Goal: Task Accomplishment & Management: Use online tool/utility

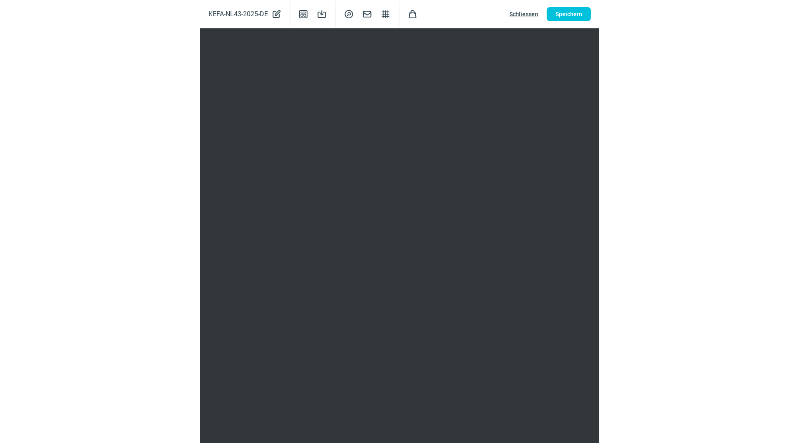
scroll to position [97, 0]
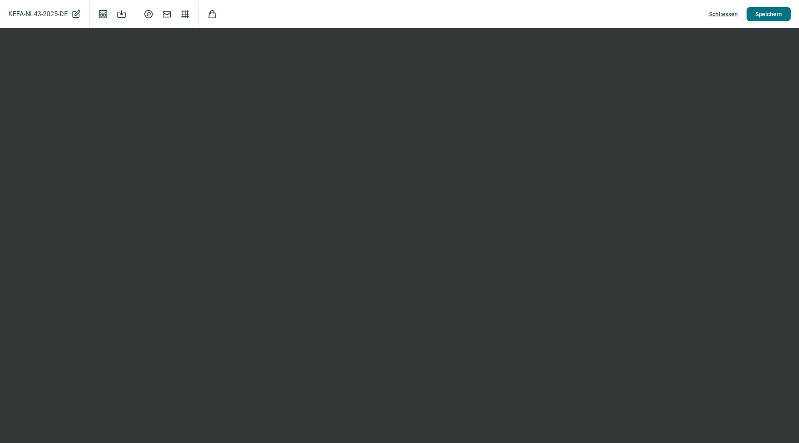
click at [770, 13] on span "Speichern" at bounding box center [769, 13] width 27 height 13
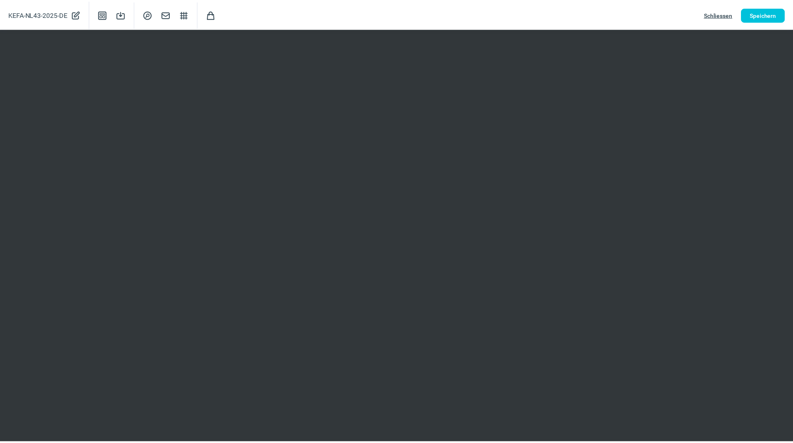
scroll to position [0, 0]
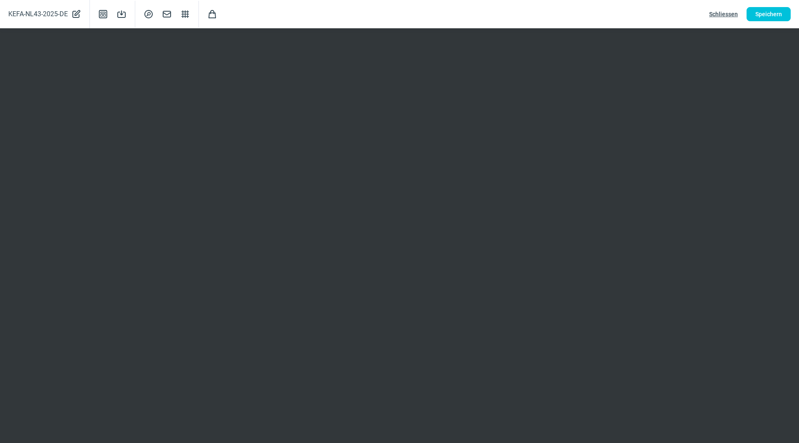
click at [721, 12] on span "Schliessen" at bounding box center [723, 13] width 29 height 13
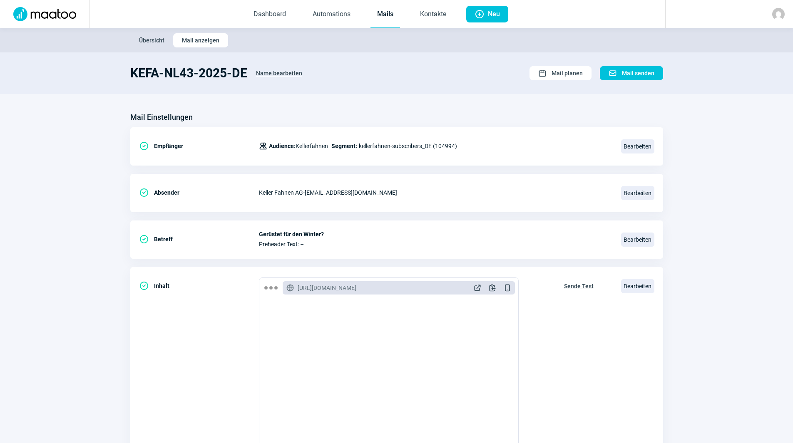
click at [389, 15] on link "Mails" at bounding box center [386, 14] width 30 height 27
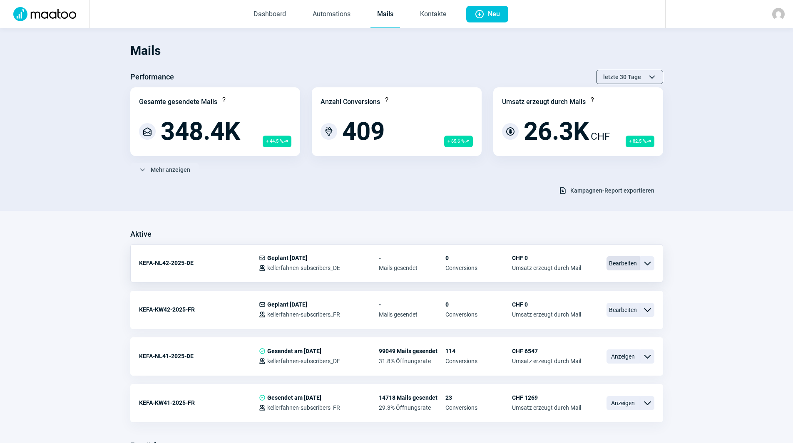
click at [625, 262] on span "Bearbeiten" at bounding box center [623, 263] width 33 height 14
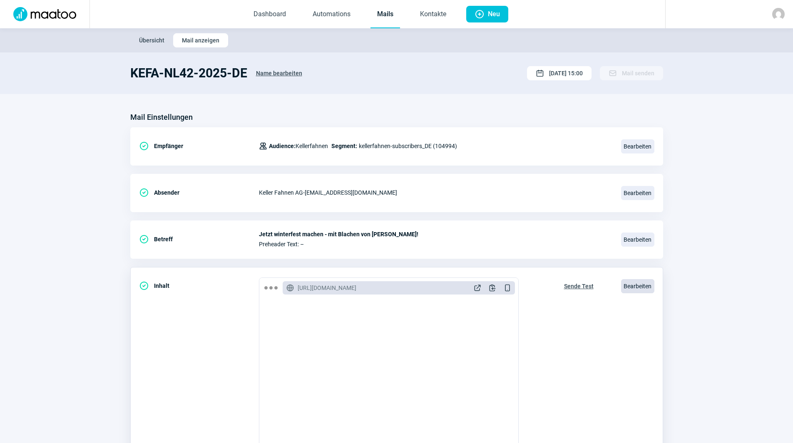
click at [652, 289] on span "Bearbeiten" at bounding box center [637, 286] width 33 height 14
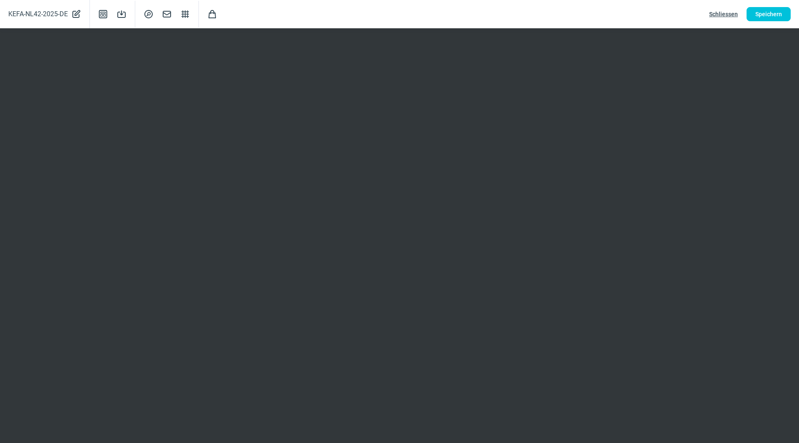
click at [729, 14] on span "Schliessen" at bounding box center [723, 13] width 29 height 13
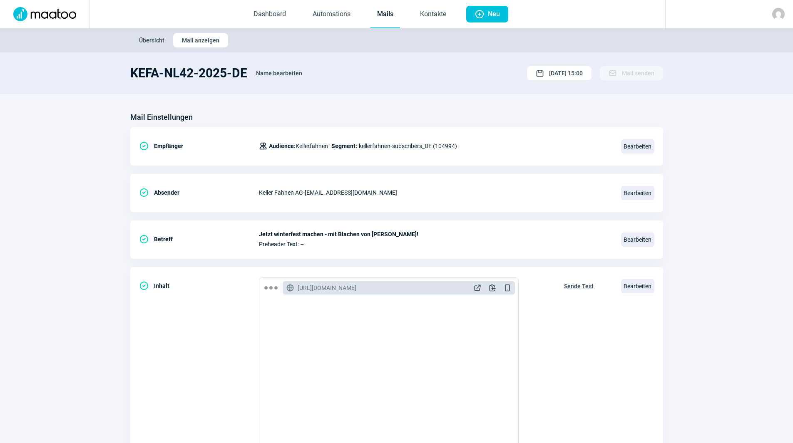
click at [387, 15] on link "Mails" at bounding box center [386, 14] width 30 height 27
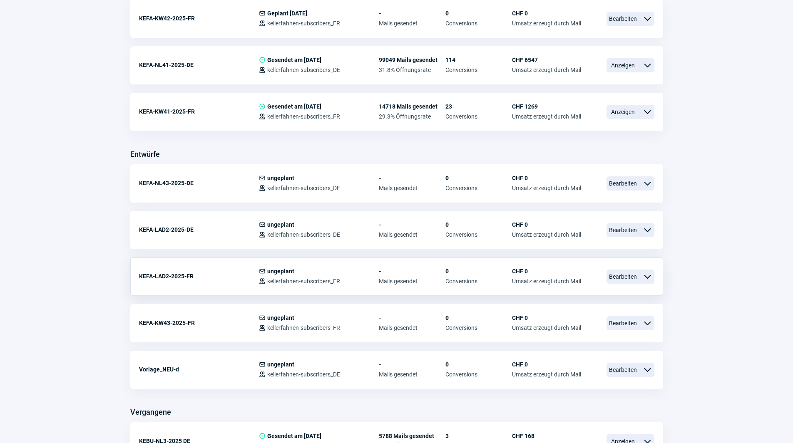
scroll to position [167, 0]
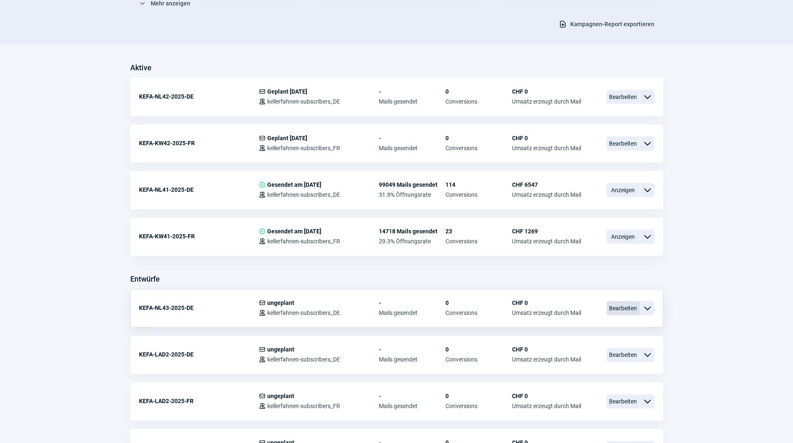
click at [622, 305] on span "Bearbeiten" at bounding box center [623, 308] width 33 height 14
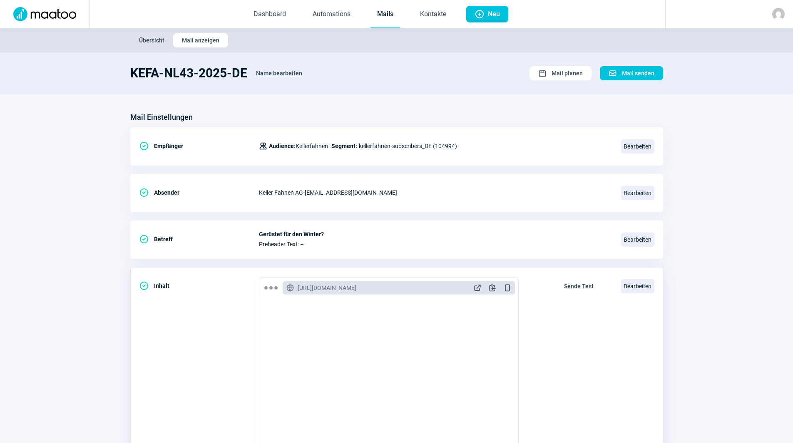
click at [584, 288] on span "Sende Test" at bounding box center [579, 286] width 30 height 13
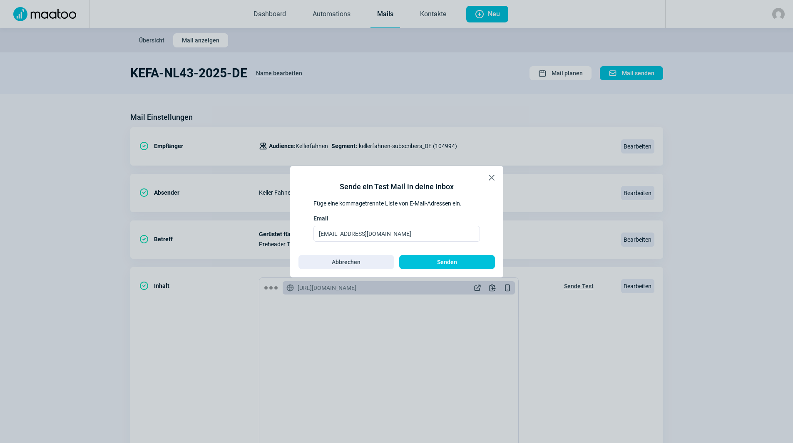
drag, startPoint x: 440, startPoint y: 262, endPoint x: 370, endPoint y: 297, distance: 78.4
click at [382, 347] on div "X icon Sende ein Test Mail in deine Inbox Füge eine kommagetrennte Liste von E-…" at bounding box center [396, 221] width 793 height 443
click at [358, 254] on div "Sende ein Test Mail in deine Inbox Füge eine kommagetrennte Liste von E-Mail-Ad…" at bounding box center [396, 221] width 196 height 95
click at [358, 261] on span "Abbrechen" at bounding box center [346, 262] width 29 height 13
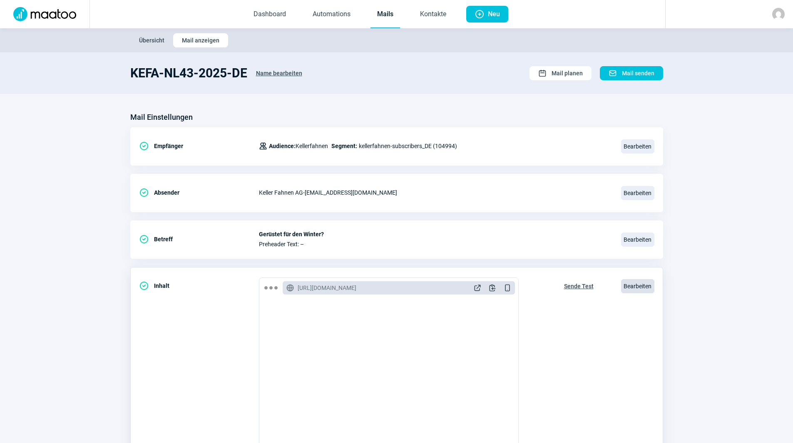
click at [632, 284] on span "Bearbeiten" at bounding box center [637, 286] width 33 height 14
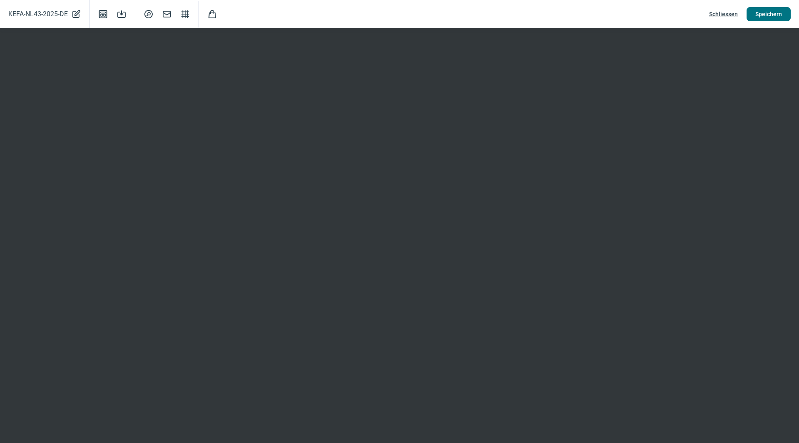
click at [770, 12] on span "Speichern" at bounding box center [769, 13] width 27 height 13
click at [721, 13] on span "Schliessen" at bounding box center [723, 13] width 29 height 13
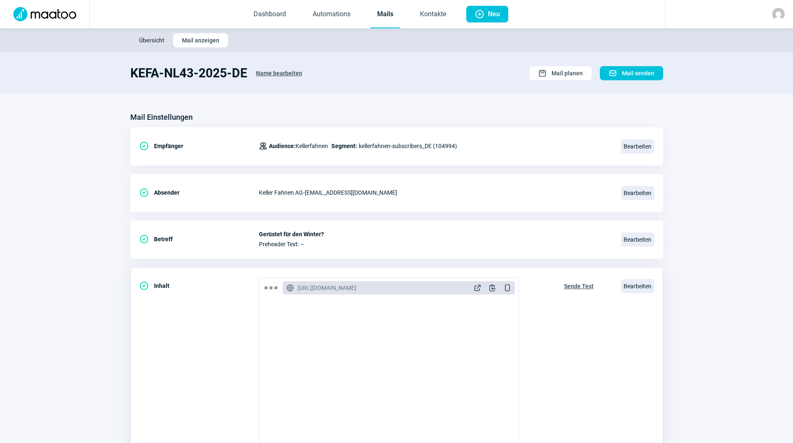
click at [573, 285] on span "Sende Test" at bounding box center [579, 286] width 30 height 13
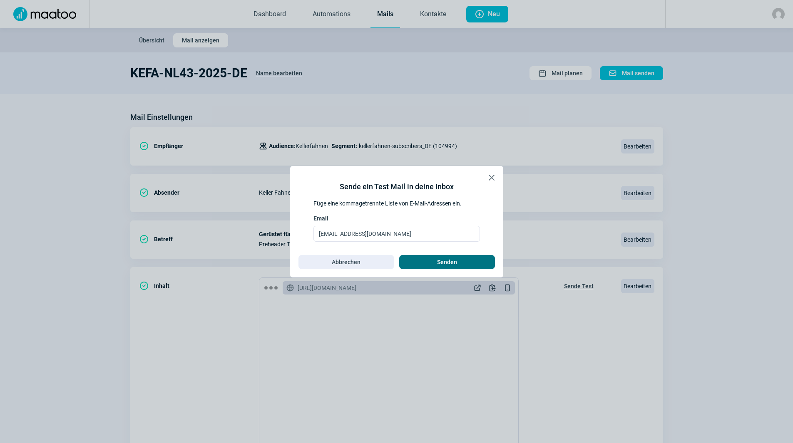
click at [463, 264] on span "Senden" at bounding box center [447, 262] width 78 height 13
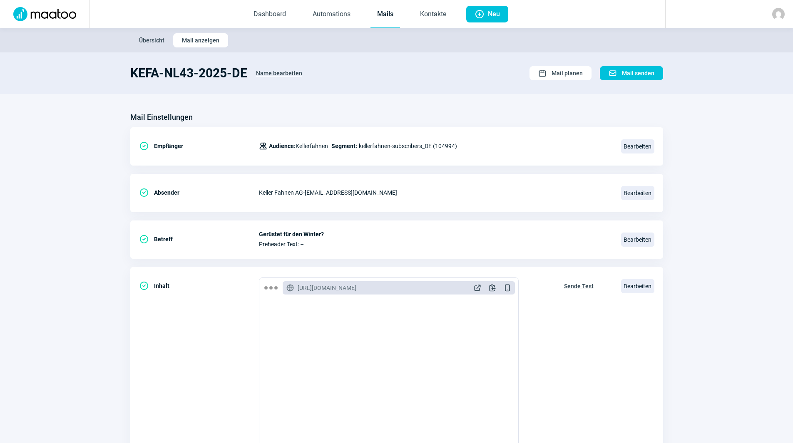
click at [385, 11] on link "Mails" at bounding box center [386, 14] width 30 height 27
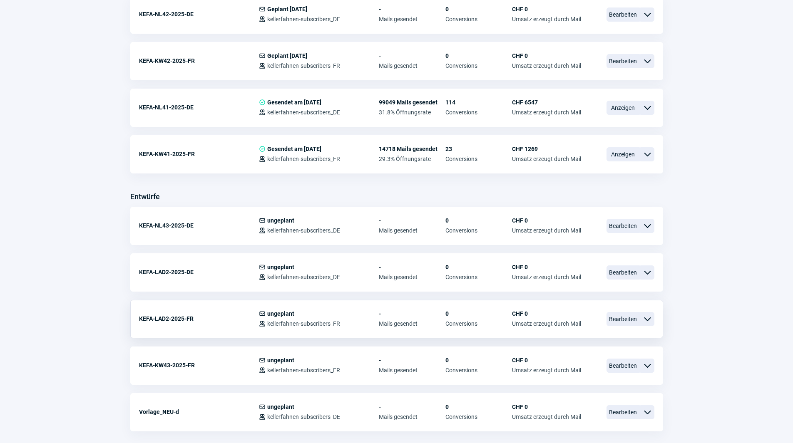
scroll to position [250, 0]
click at [626, 225] on span "Bearbeiten" at bounding box center [623, 225] width 33 height 14
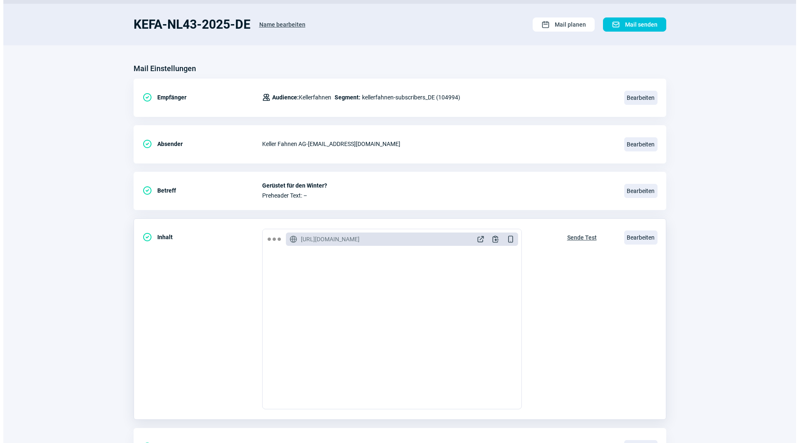
scroll to position [97, 0]
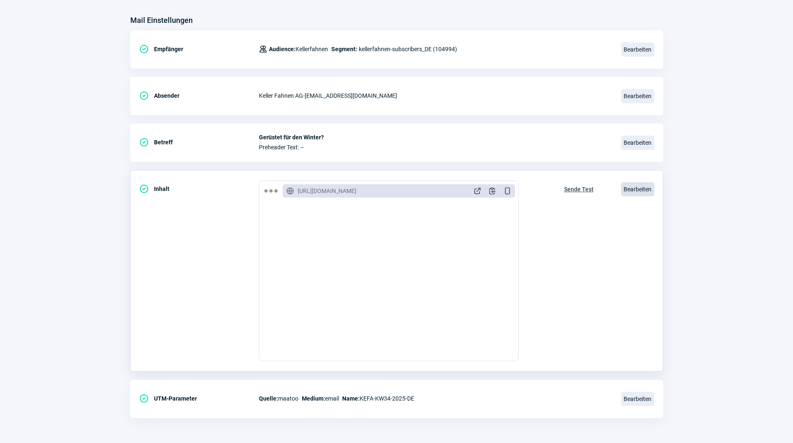
click at [631, 190] on span "Bearbeiten" at bounding box center [637, 189] width 33 height 14
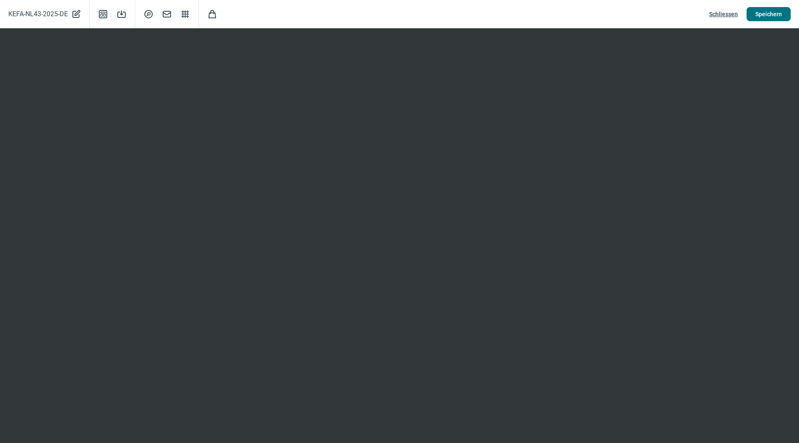
click at [767, 18] on span "Speichern" at bounding box center [769, 13] width 27 height 13
